Goal: Communication & Community: Answer question/provide support

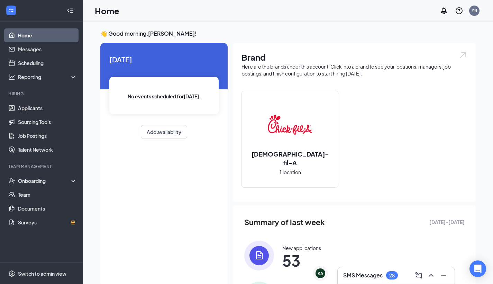
click at [380, 277] on h3 "SMS Messages" at bounding box center [362, 275] width 39 height 8
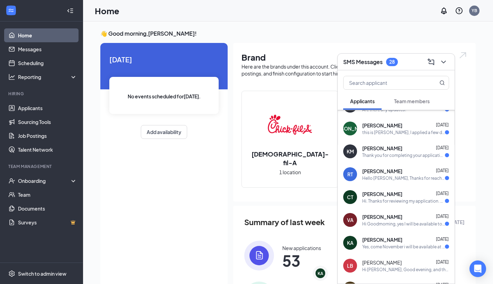
scroll to position [23, 0]
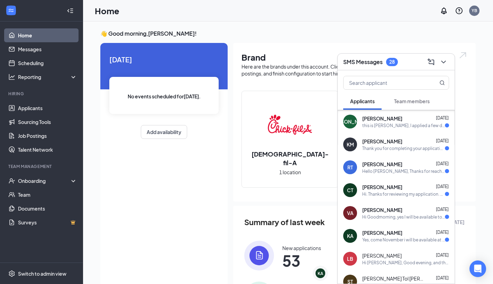
click at [436, 234] on span "[DATE]" at bounding box center [442, 231] width 13 height 5
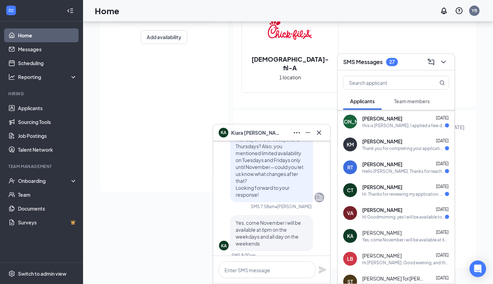
scroll to position [0, 0]
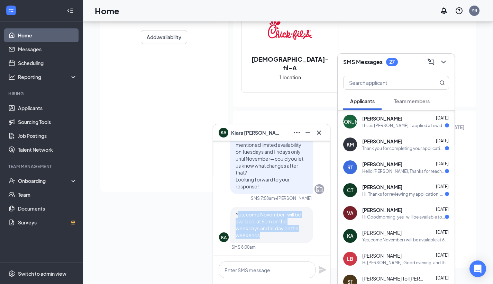
drag, startPoint x: 237, startPoint y: 216, endPoint x: 291, endPoint y: 231, distance: 56.5
click at [291, 231] on p "Yes, come November i will be available at 6pm on the weekdays and all day on th…" at bounding box center [272, 225] width 72 height 28
click at [237, 216] on span "Yes, come November i will be available at 6pm on the weekdays and all day on th…" at bounding box center [268, 224] width 65 height 27
drag, startPoint x: 235, startPoint y: 214, endPoint x: 273, endPoint y: 239, distance: 45.5
click at [273, 239] on div "Yes, come November i will be available at 6pm on the weekdays and all day on th…" at bounding box center [271, 225] width 83 height 36
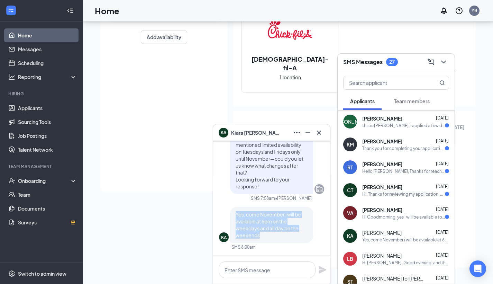
copy span "Yes, come November i will be available at 6pm on the weekdays and all day on th…"
click at [244, 263] on textarea at bounding box center [267, 269] width 97 height 17
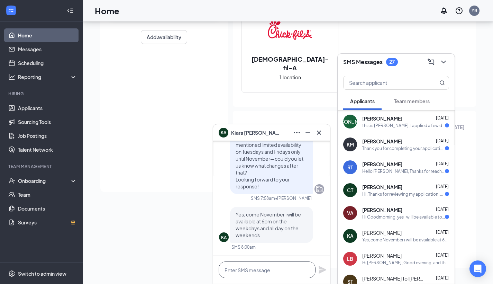
paste textarea "Thank you for confirming your availability. Unfortunately, those hours don’t al…"
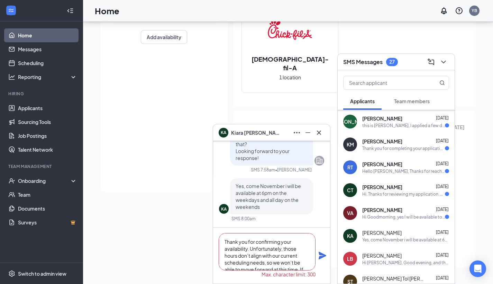
type textarea "Thank you for confirming your availability. Unfortunately, those hours don’t al…"
drag, startPoint x: 279, startPoint y: 266, endPoint x: 202, endPoint y: 213, distance: 93.4
click at [202, 213] on div "KA [PERSON_NAME] KA [PERSON_NAME] Applicant Front of House Team Member • [US_ST…" at bounding box center [288, 105] width 410 height 357
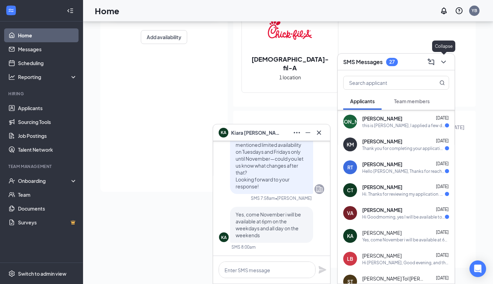
click at [445, 58] on icon "ChevronDown" at bounding box center [443, 62] width 8 height 8
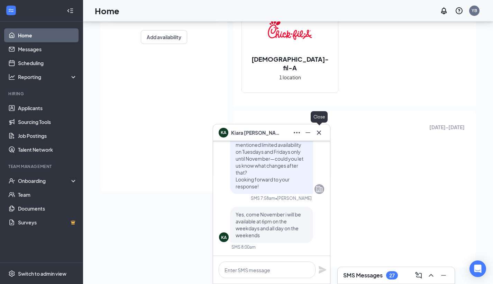
click at [319, 133] on icon "Cross" at bounding box center [319, 132] width 4 height 4
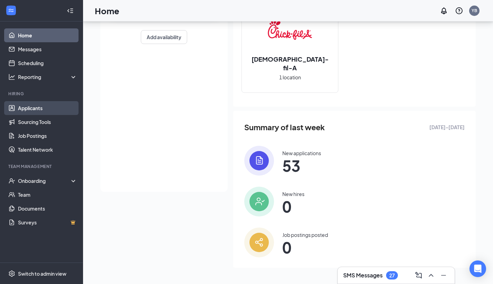
click at [42, 108] on link "Applicants" at bounding box center [47, 108] width 59 height 14
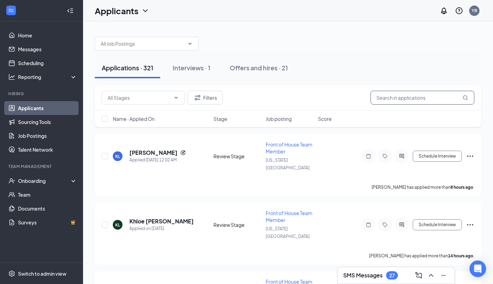
click at [430, 95] on input "text" at bounding box center [423, 98] width 104 height 14
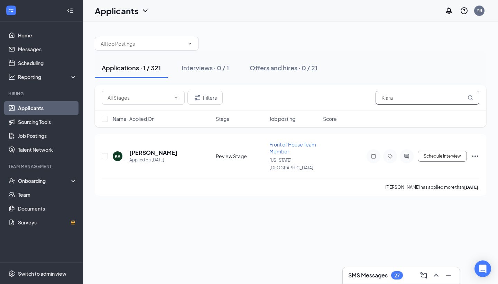
type input "Kiara"
drag, startPoint x: 431, startPoint y: 94, endPoint x: 406, endPoint y: 155, distance: 65.3
click at [406, 155] on icon "ActiveChat" at bounding box center [407, 156] width 8 height 6
click at [408, 153] on icon "ActiveChat" at bounding box center [407, 156] width 8 height 6
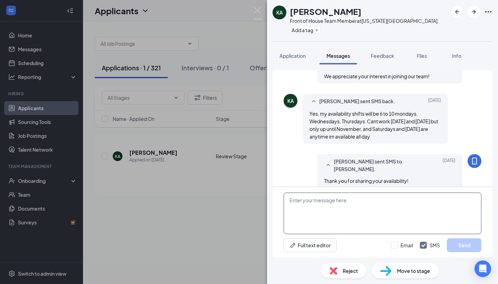
scroll to position [373, 0]
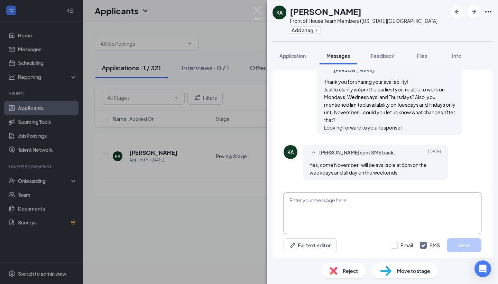
paste textarea "Thank you for confirming your availability. Unfortunately, those hours don’t al…"
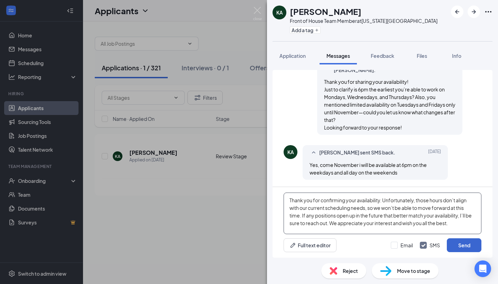
type textarea "Thank you for confirming your availability. Unfortunately, those hours don’t al…"
click at [462, 241] on button "Send" at bounding box center [464, 245] width 35 height 14
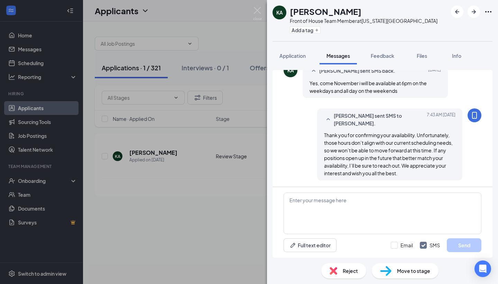
scroll to position [456, 0]
click at [256, 12] on img at bounding box center [257, 13] width 9 height 13
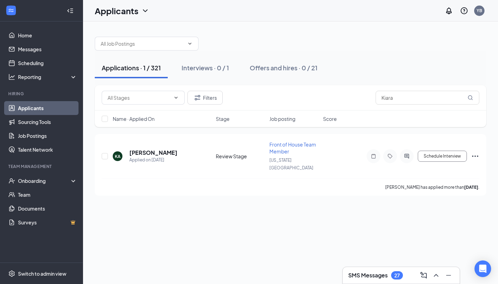
click at [364, 275] on h3 "SMS Messages" at bounding box center [367, 275] width 39 height 8
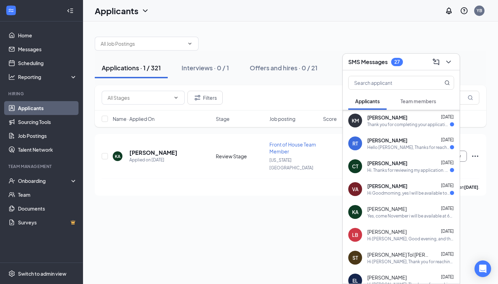
scroll to position [48, 0]
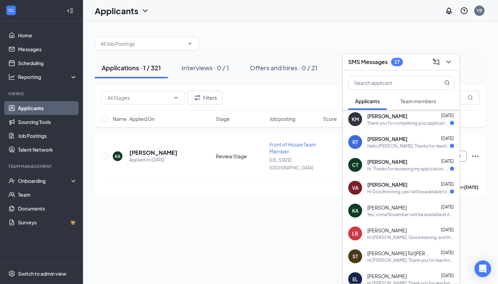
click at [421, 182] on div "[PERSON_NAME] [DATE]" at bounding box center [410, 184] width 87 height 7
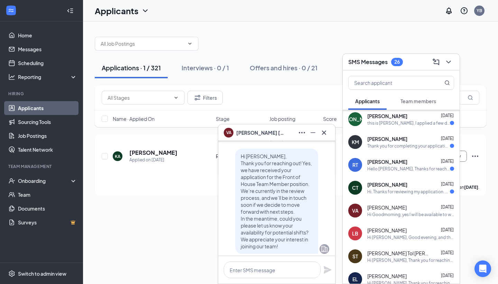
scroll to position [0, 0]
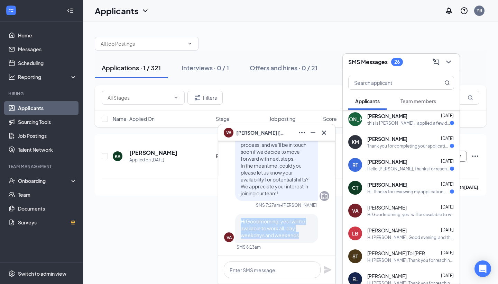
drag, startPoint x: 240, startPoint y: 220, endPoint x: 313, endPoint y: 243, distance: 76.4
click at [313, 243] on div "VA Hi Goodmorning, yes I will be available to work all-day weekdays and weekend…" at bounding box center [276, 231] width 105 height 36
copy span "Hi Goodmorning, yes I will be available to work all-day weekdays and weekends"
click at [243, 268] on textarea at bounding box center [272, 269] width 97 height 17
paste textarea "Good morning, and thank you for confirming your availability. Would you be avai…"
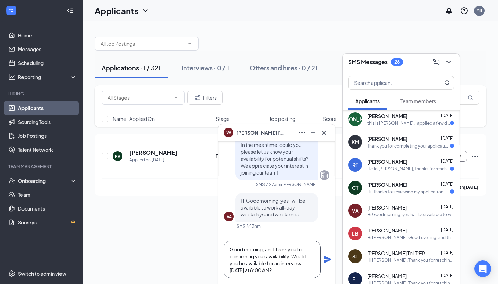
scroll to position [0, 0]
type textarea "Good morning, and thank you for confirming your availability. Would you be avai…"
click at [324, 259] on icon "Plane" at bounding box center [328, 259] width 8 height 8
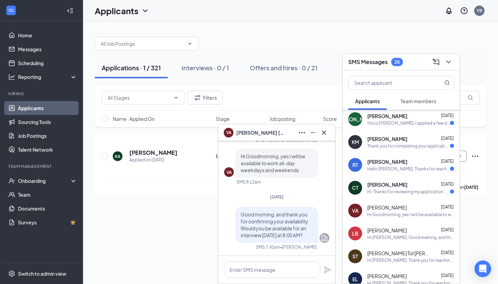
scroll to position [0, 0]
click at [325, 133] on icon "Cross" at bounding box center [324, 132] width 4 height 4
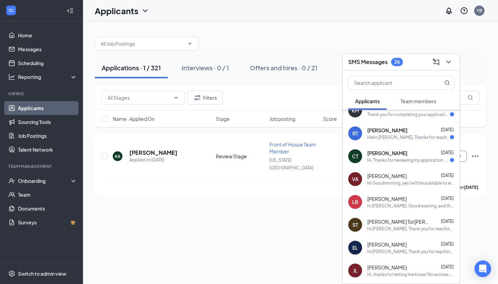
scroll to position [78, 0]
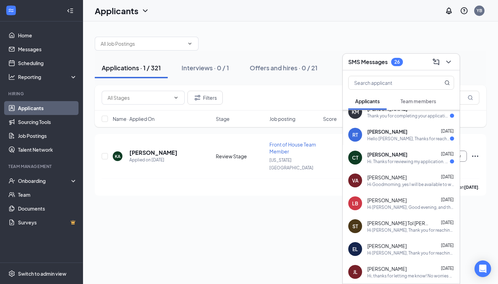
click at [424, 160] on div "Hi. Thanks for reviewing my application. Here is my availability [DATE]-[DATE]:…" at bounding box center [408, 161] width 83 height 6
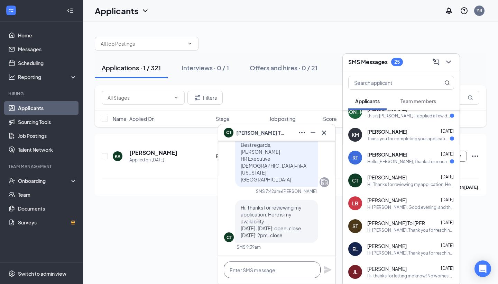
click at [265, 276] on textarea at bounding box center [272, 269] width 97 height 17
drag, startPoint x: 241, startPoint y: 206, endPoint x: 301, endPoint y: 236, distance: 67.0
click at [301, 237] on p "Hi. Thanks for reviewing my application. Here is my availability [DATE]-[DATE]:…" at bounding box center [277, 221] width 72 height 35
copy span "Hi. Thanks for reviewing my application. Here is my availability [DATE]-[DATE]:…"
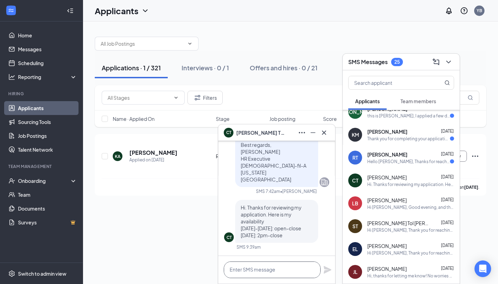
click at [240, 263] on textarea at bounding box center [272, 269] width 97 height 17
paste textarea "Hi, thank you for sharing your availability. Would you be available for an inte…"
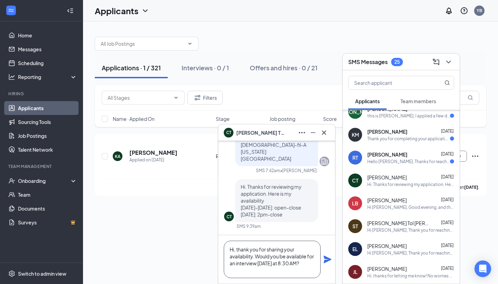
click at [237, 248] on textarea "Hi, thank you for sharing your availability. Would you be available for an inte…" at bounding box center [272, 258] width 97 height 37
type textarea "Hi good morning, Thank you for sharing your availability. Would you be availabl…"
click at [330, 262] on icon "Plane" at bounding box center [328, 259] width 8 height 8
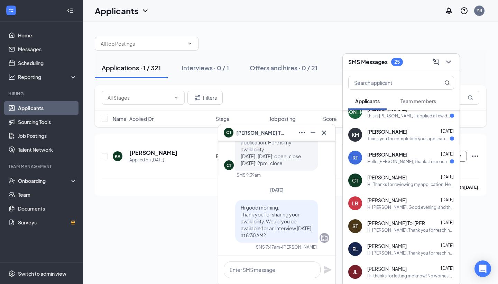
scroll to position [0, 0]
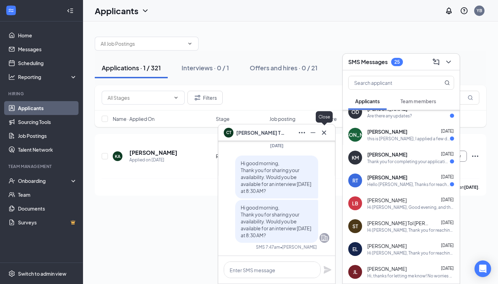
click at [325, 131] on icon "Cross" at bounding box center [324, 132] width 4 height 4
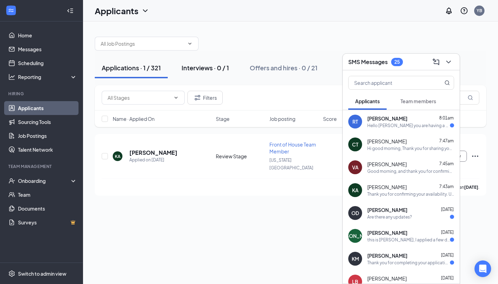
click at [202, 69] on div "Interviews · 0 / 1" at bounding box center [205, 67] width 47 height 9
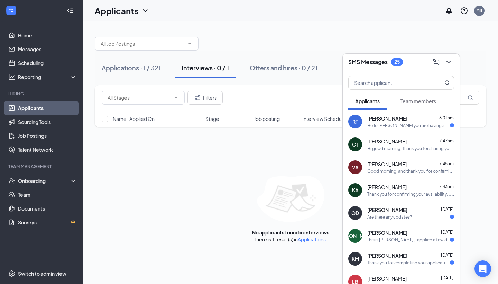
click at [206, 65] on div "Interviews · 0 / 1" at bounding box center [205, 67] width 47 height 9
click at [449, 62] on icon "ChevronDown" at bounding box center [448, 62] width 4 height 3
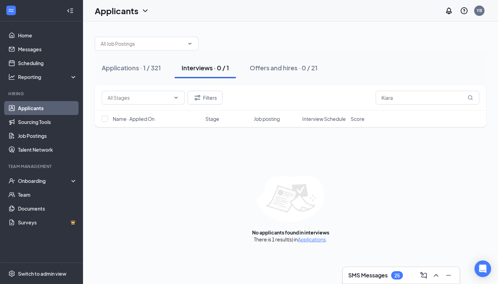
click at [51, 104] on link "Applicants" at bounding box center [47, 108] width 59 height 14
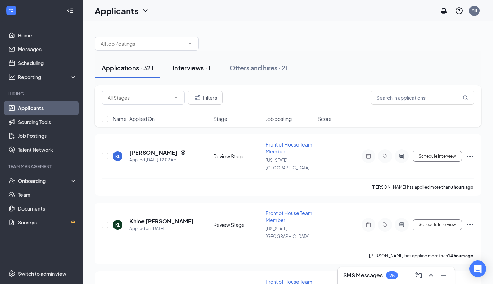
click at [190, 68] on div "Interviews · 1" at bounding box center [192, 67] width 38 height 9
